Goal: Task Accomplishment & Management: Manage account settings

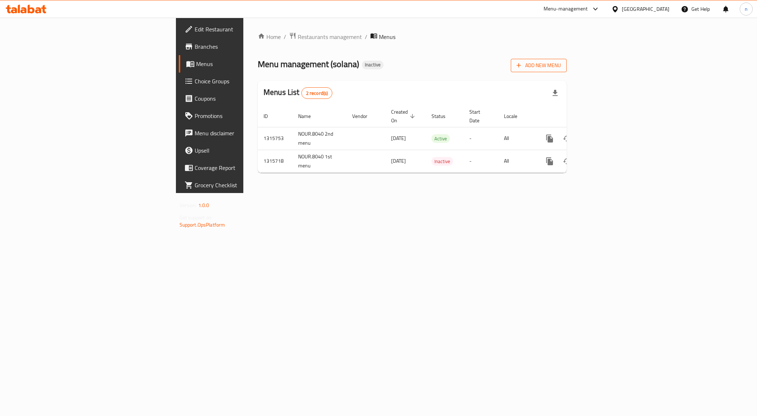
click at [561, 66] on span "Add New Menu" at bounding box center [538, 65] width 44 height 9
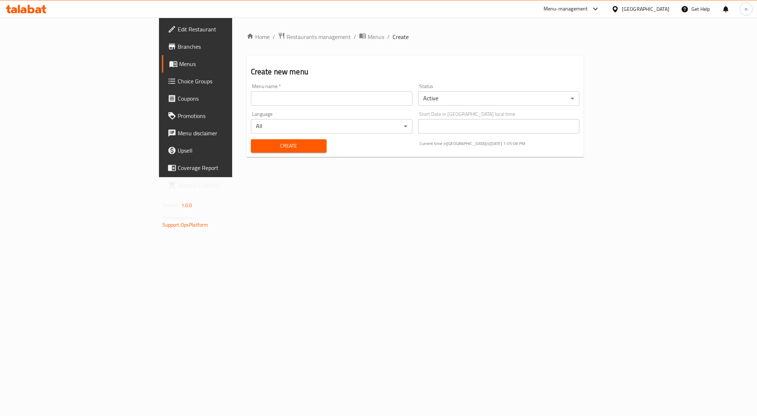
click at [299, 101] on input "text" at bounding box center [331, 98] width 161 height 14
type input "NOUR.8040 3rd"
click at [257, 148] on span "Create" at bounding box center [289, 145] width 64 height 9
click at [162, 70] on link "Menus" at bounding box center [224, 63] width 124 height 17
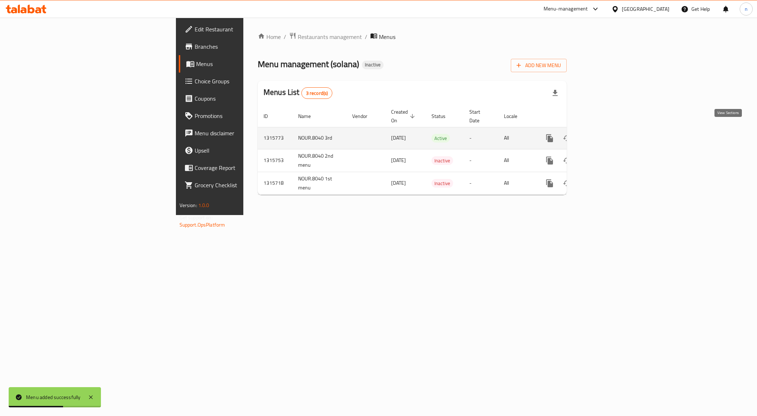
click at [605, 135] on icon "enhanced table" at bounding box center [601, 138] width 6 height 6
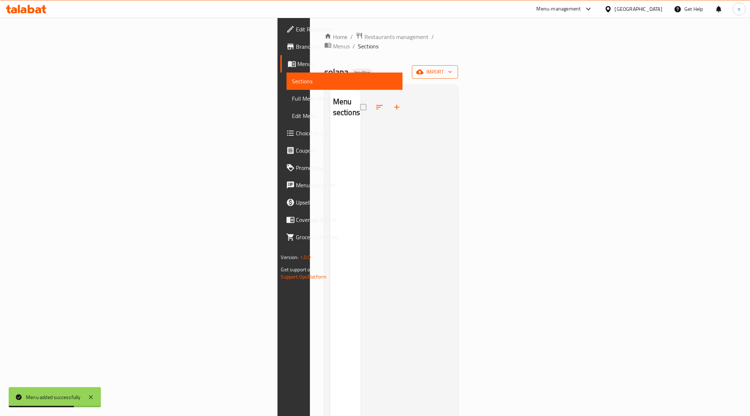
click at [452, 67] on span "import" at bounding box center [435, 71] width 35 height 9
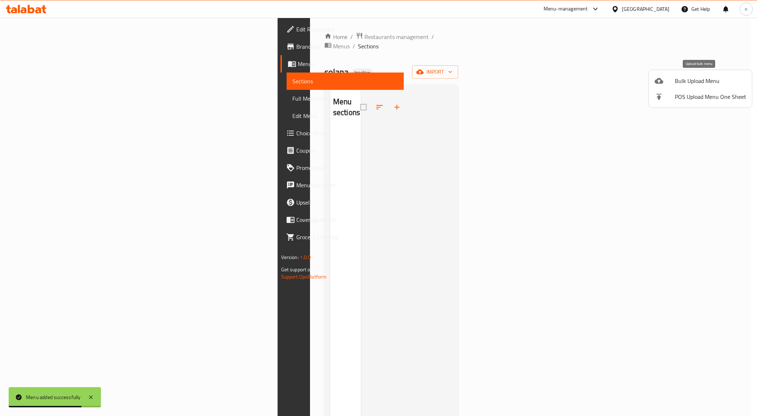
click at [705, 73] on li "Bulk Upload Menu" at bounding box center [700, 81] width 103 height 16
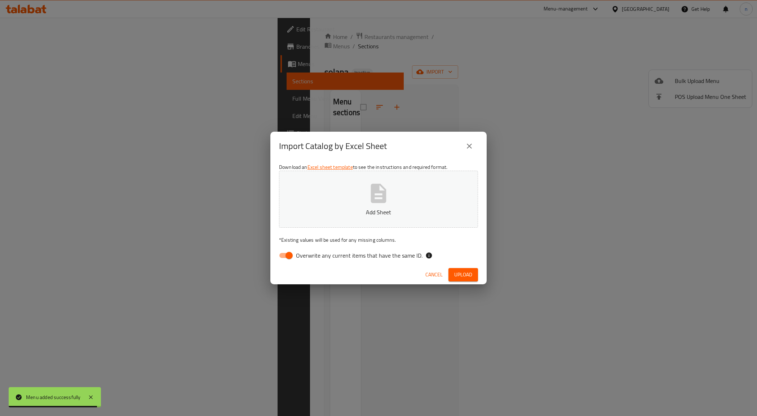
click at [288, 251] on input "Overwrite any current items that have the same ID." at bounding box center [288, 255] width 41 height 14
checkbox input "false"
click at [457, 278] on span "Upload" at bounding box center [463, 274] width 18 height 9
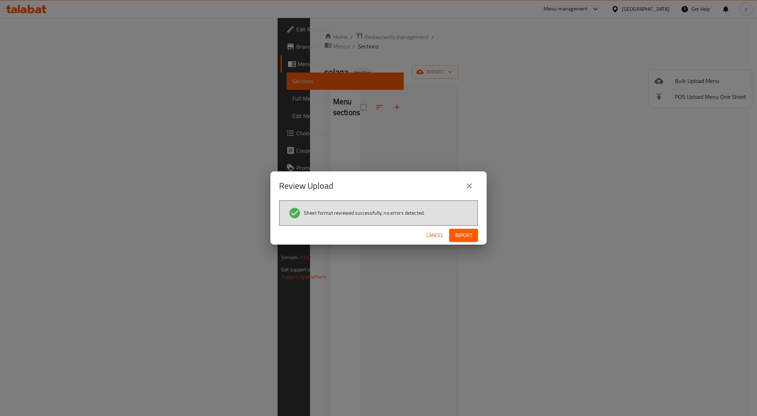
click at [462, 233] on span "Import" at bounding box center [463, 235] width 17 height 9
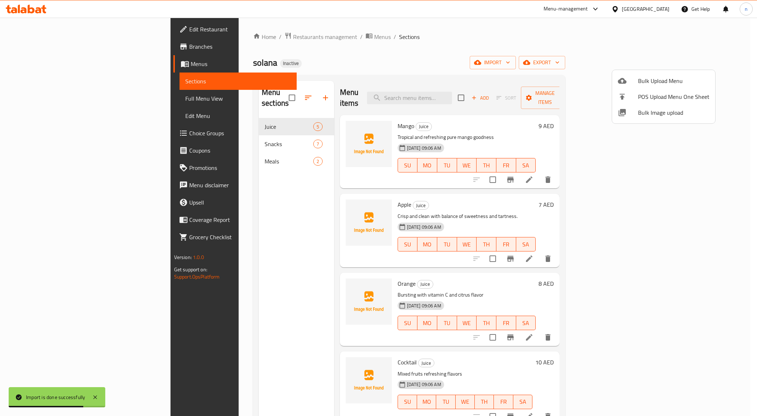
click at [67, 98] on div at bounding box center [378, 208] width 757 height 416
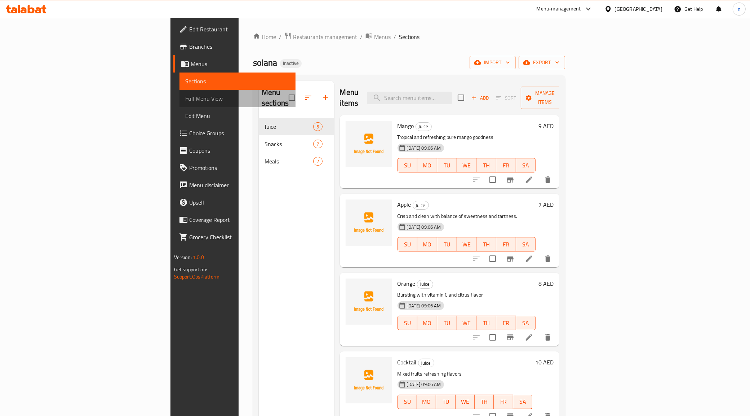
click at [185, 98] on span "Full Menu View" at bounding box center [237, 98] width 105 height 9
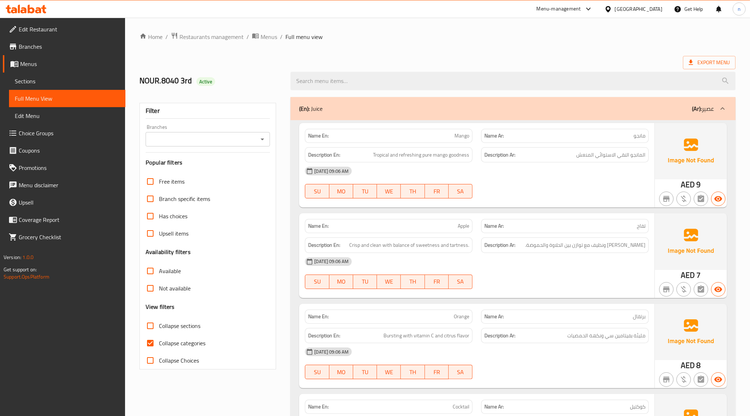
click at [179, 347] on span "Collapse categories" at bounding box center [182, 342] width 46 height 9
click at [159, 347] on input "Collapse categories" at bounding box center [150, 342] width 17 height 17
checkbox input "false"
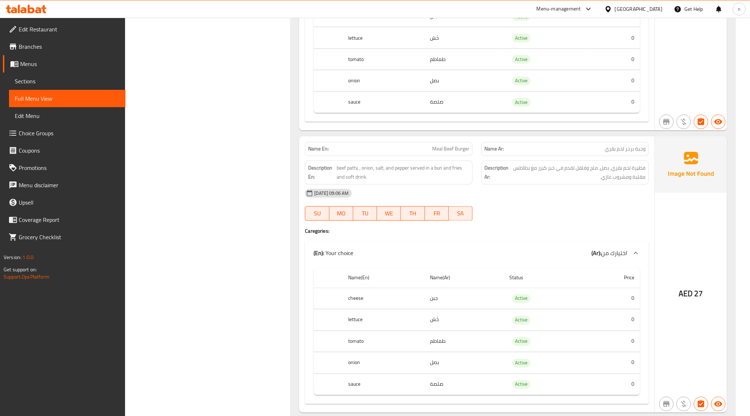
scroll to position [1470, 0]
